Goal: Task Accomplishment & Management: Manage account settings

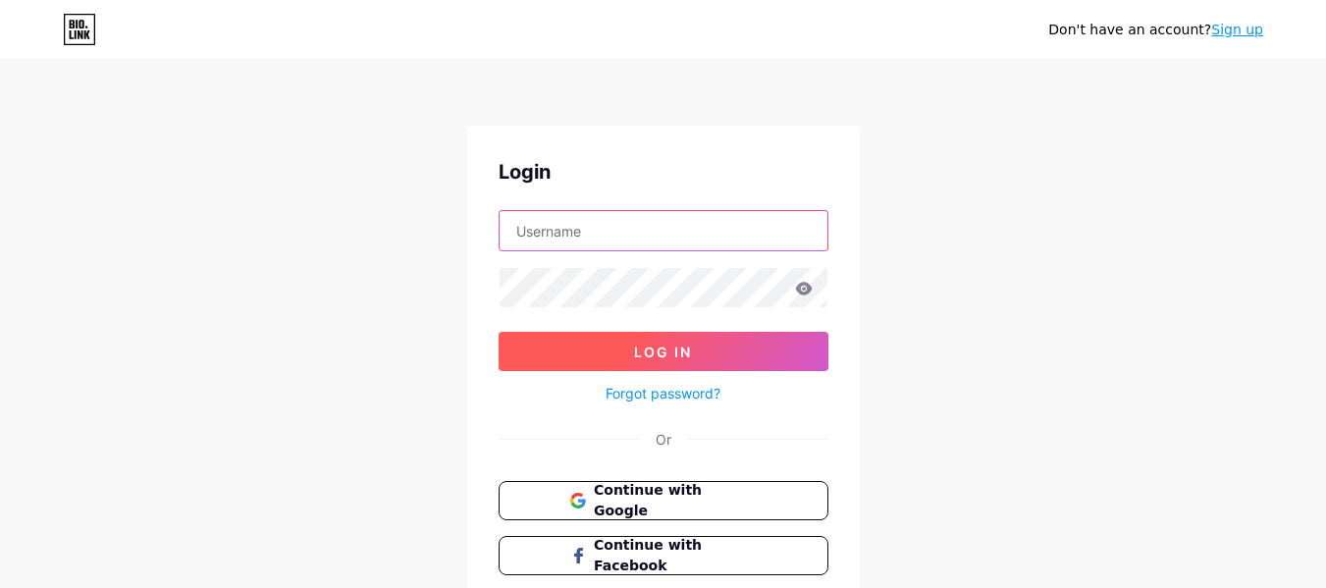
type input "[EMAIL_ADDRESS][DOMAIN_NAME]"
click at [654, 366] on button "Log In" at bounding box center [664, 351] width 330 height 39
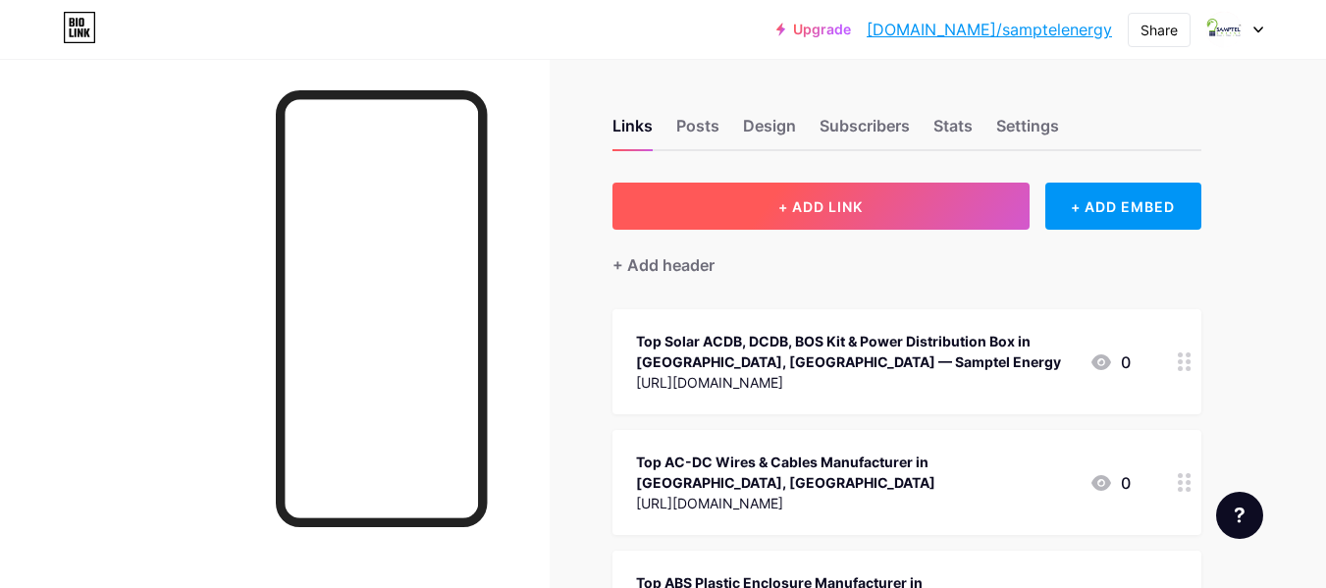
click at [789, 202] on span "+ ADD LINK" at bounding box center [820, 206] width 84 height 17
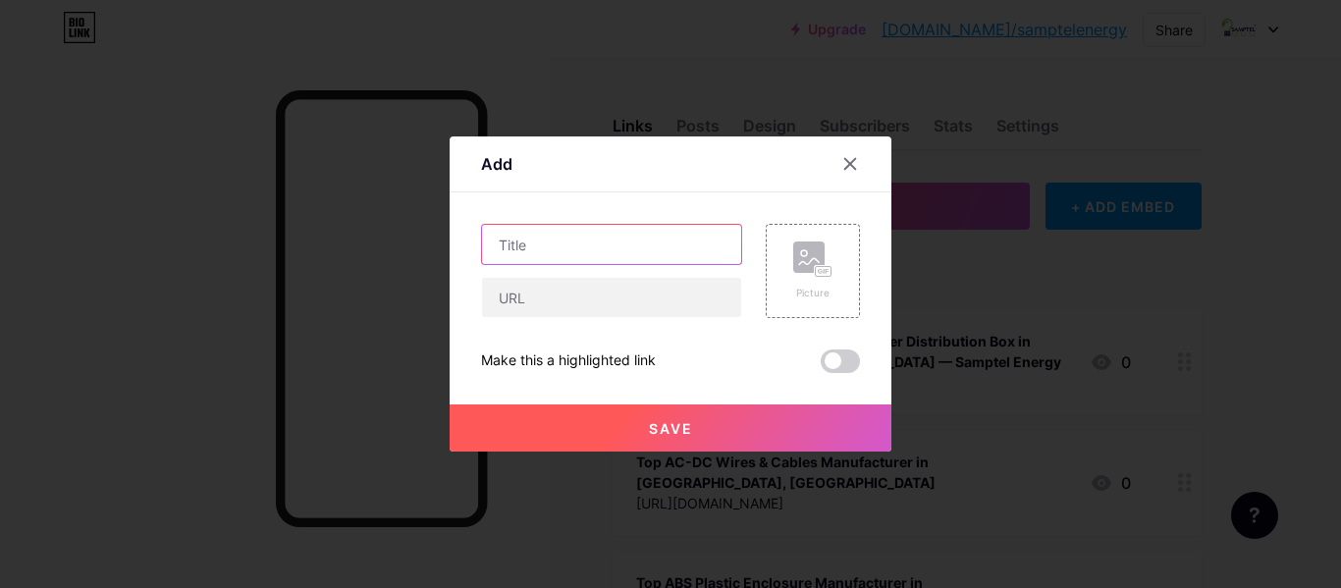
click at [618, 262] on input "text" at bounding box center [611, 244] width 259 height 39
paste input "Samptel Energy Copper Earthing Wire Manufacturer & Supplier [GEOGRAPHIC_DATA]"
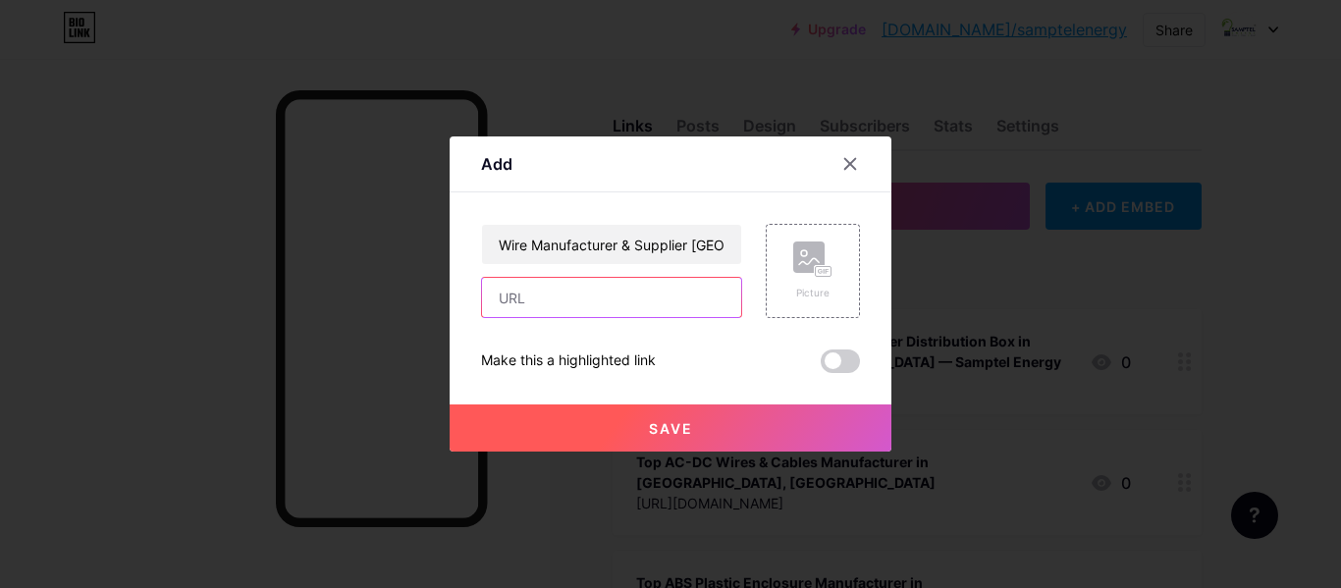
click at [546, 295] on input "text" at bounding box center [611, 297] width 259 height 39
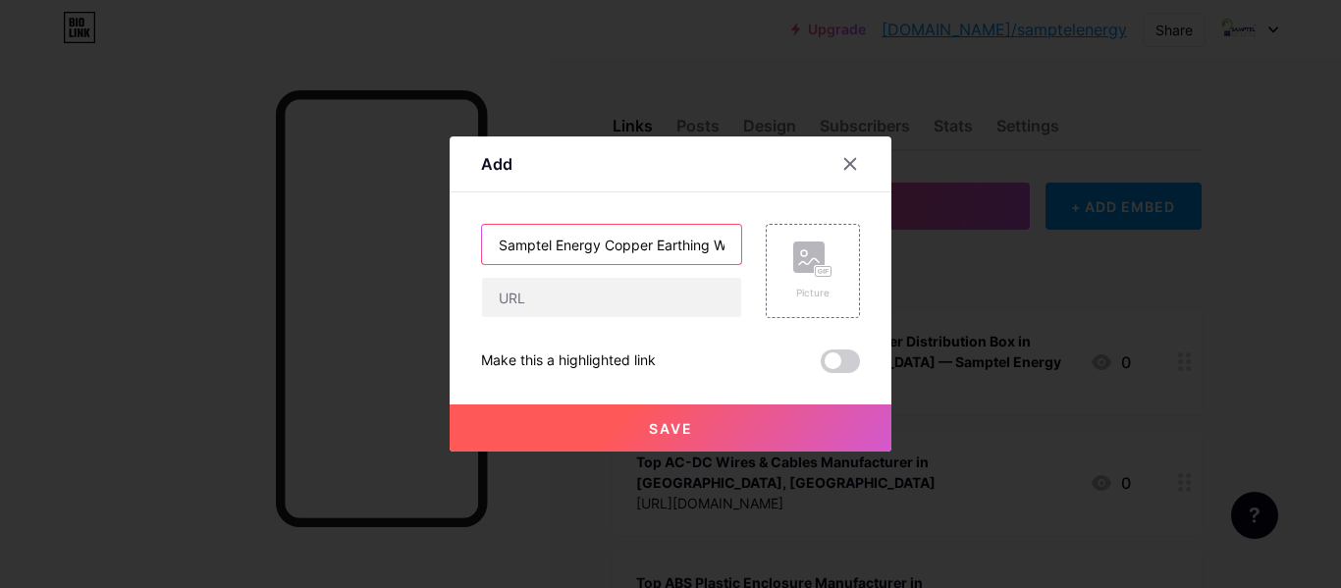
click at [563, 238] on input "Samptel Energy Copper Earthing Wire Manufacturer & Supplier [GEOGRAPHIC_DATA]" at bounding box center [611, 244] width 259 height 39
paste input "[URL][DOMAIN_NAME]"
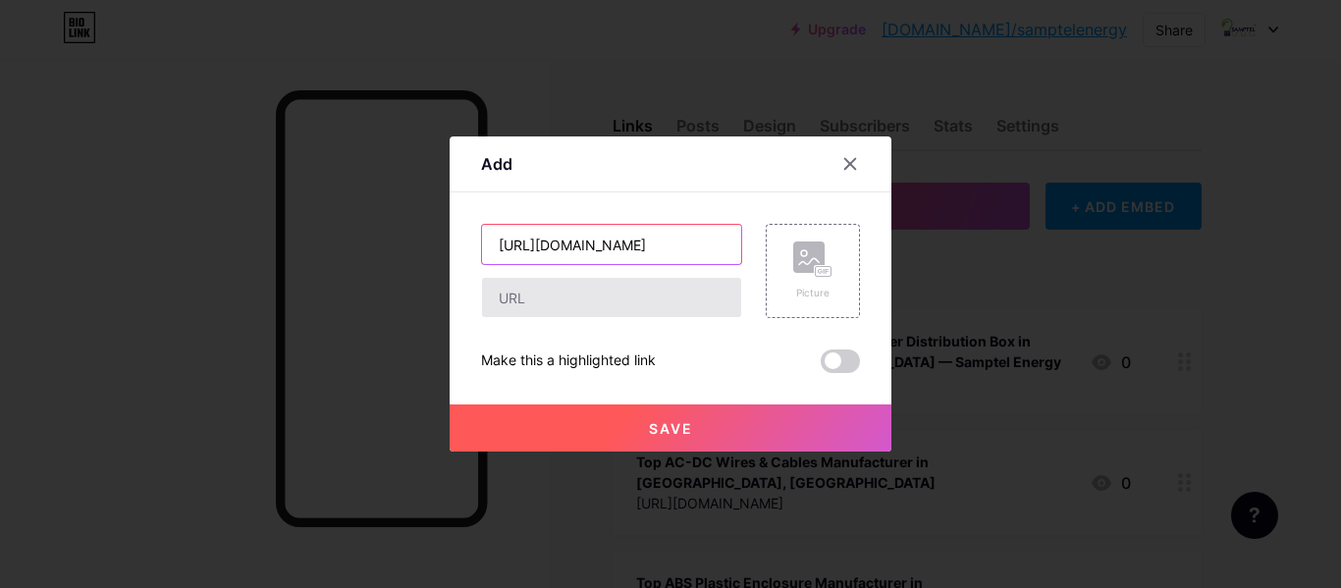
type input "Samptel Energy Copper Earthing Wire Manufacturer & Supplier [GEOGRAPHIC_DATA]"
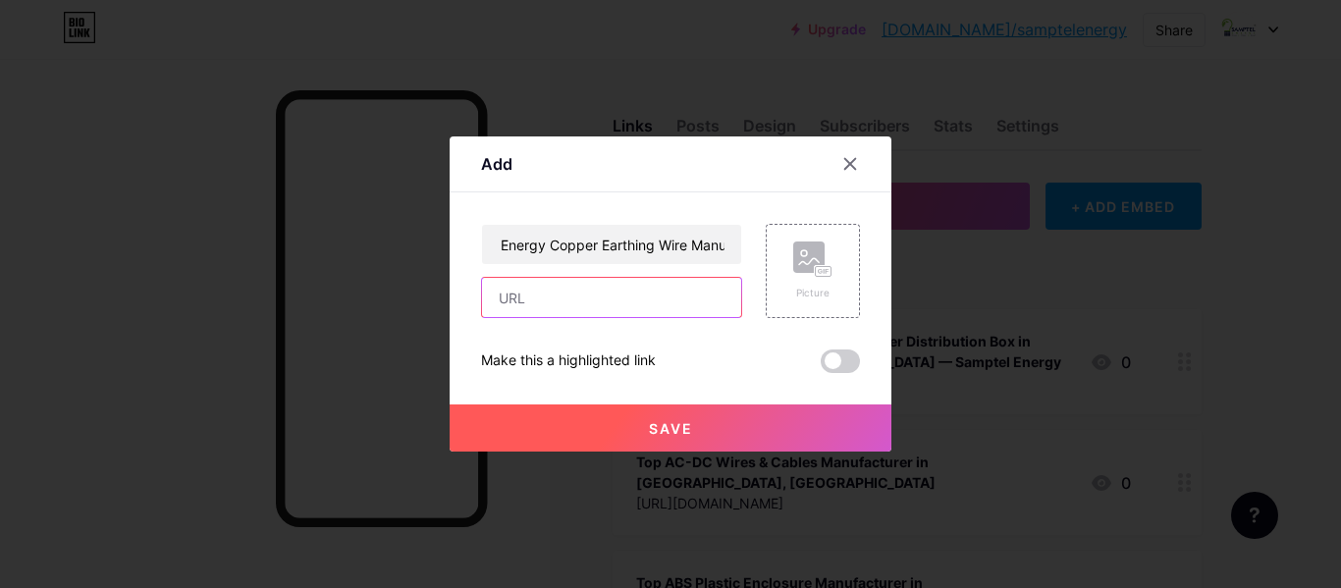
scroll to position [0, 0]
click at [560, 303] on input "text" at bounding box center [611, 297] width 259 height 39
paste input "[URL][DOMAIN_NAME]"
type input "[URL][DOMAIN_NAME]"
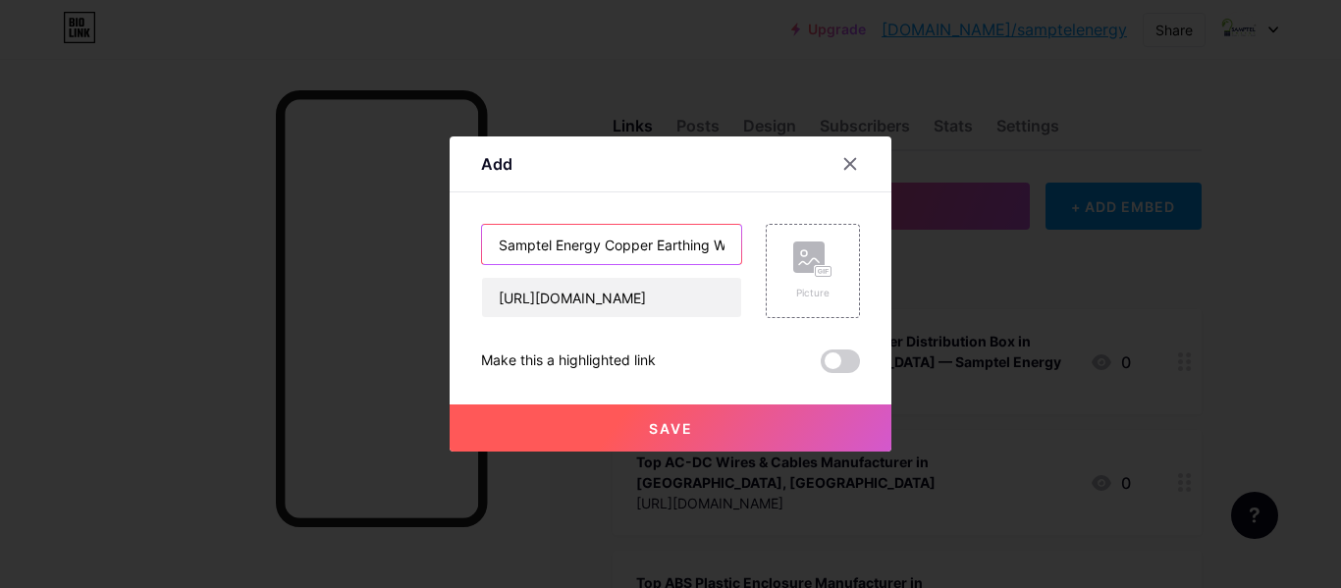
click at [581, 245] on input "Samptel Energy Copper Earthing Wire Manufacturer & Supplier [GEOGRAPHIC_DATA]" at bounding box center [611, 244] width 259 height 39
paste input "Best Solar BOS Items Manufacturer & Supplier in [GEOGRAPHIC_DATA]"
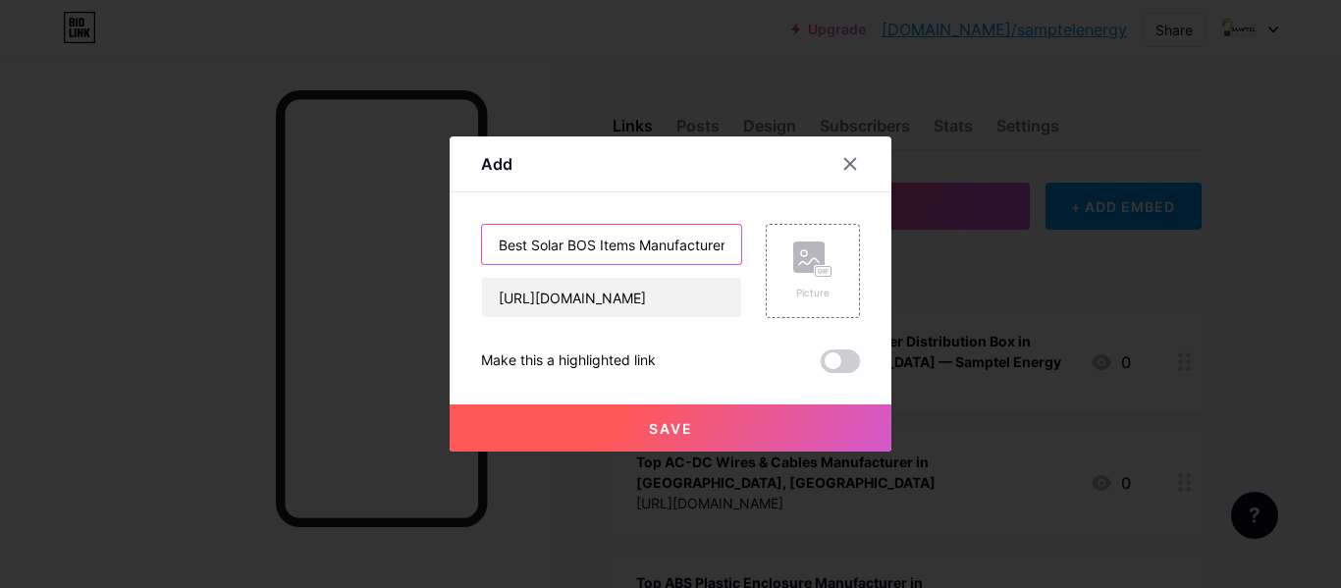
scroll to position [0, 123]
type input "Best Solar BOS Items Manufacturer & Supplier in [GEOGRAPHIC_DATA]"
click at [608, 430] on button "Save" at bounding box center [671, 427] width 442 height 47
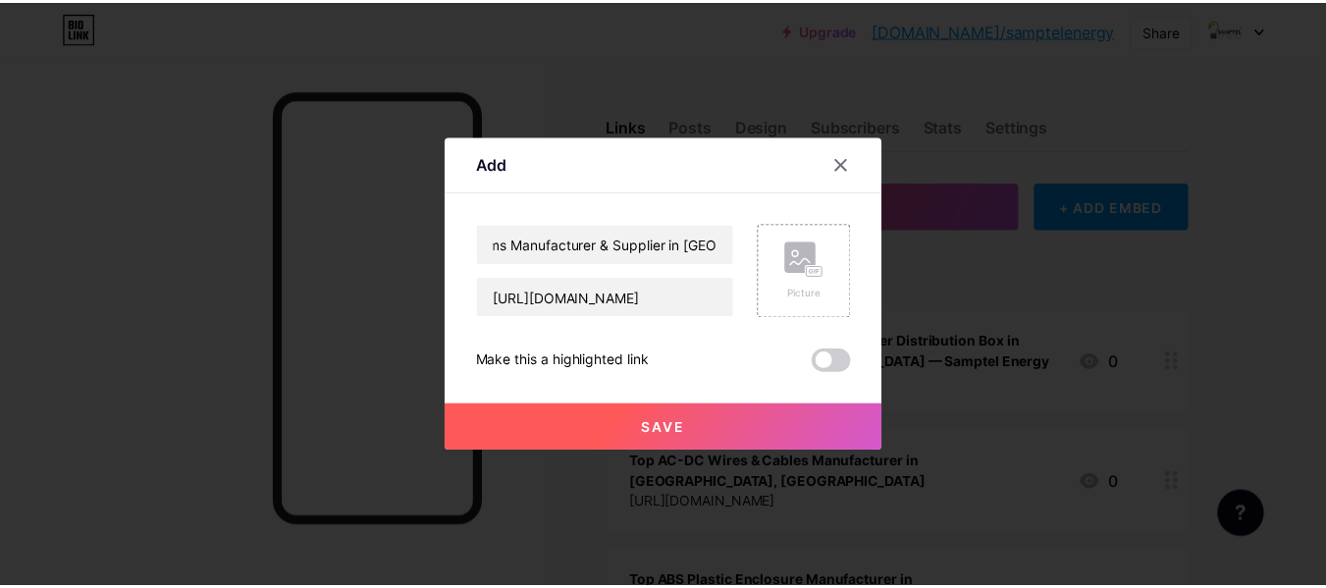
scroll to position [0, 0]
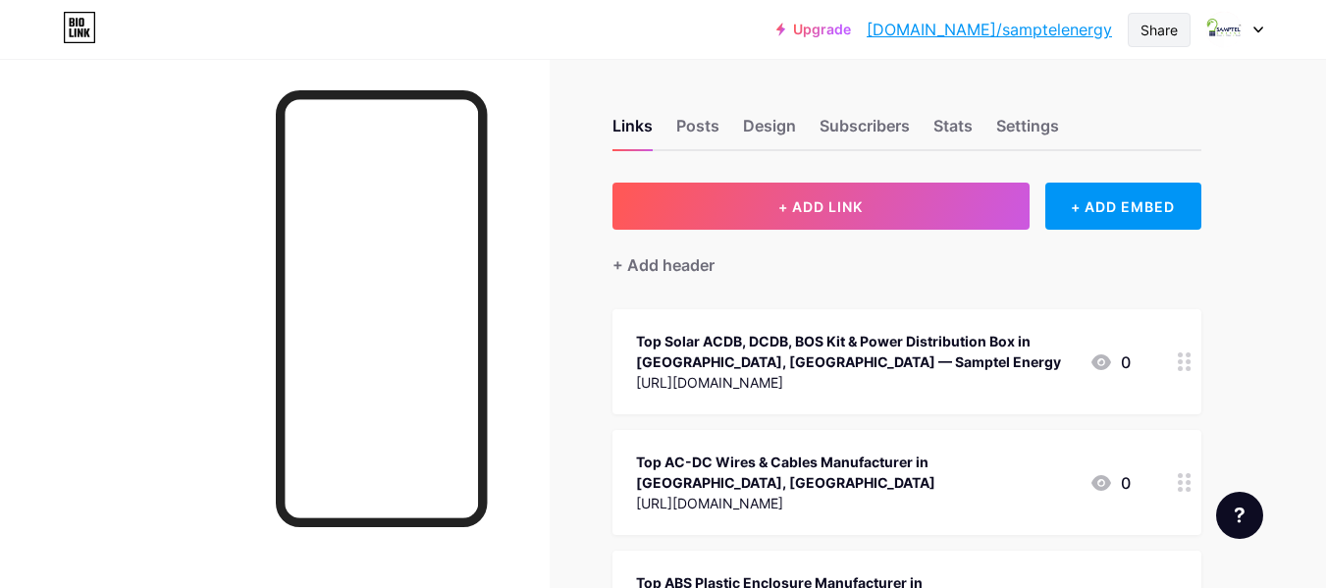
click at [1147, 26] on div "Share" at bounding box center [1158, 30] width 37 height 21
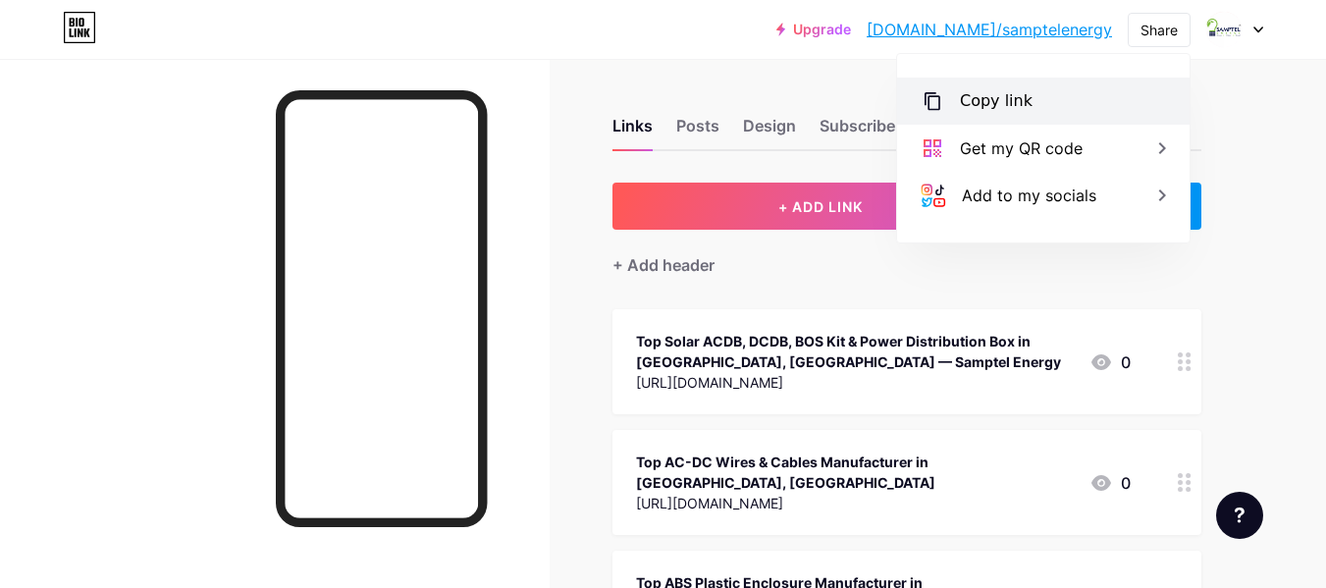
click at [984, 103] on div "Copy link" at bounding box center [996, 101] width 73 height 24
